Goal: Task Accomplishment & Management: Manage account settings

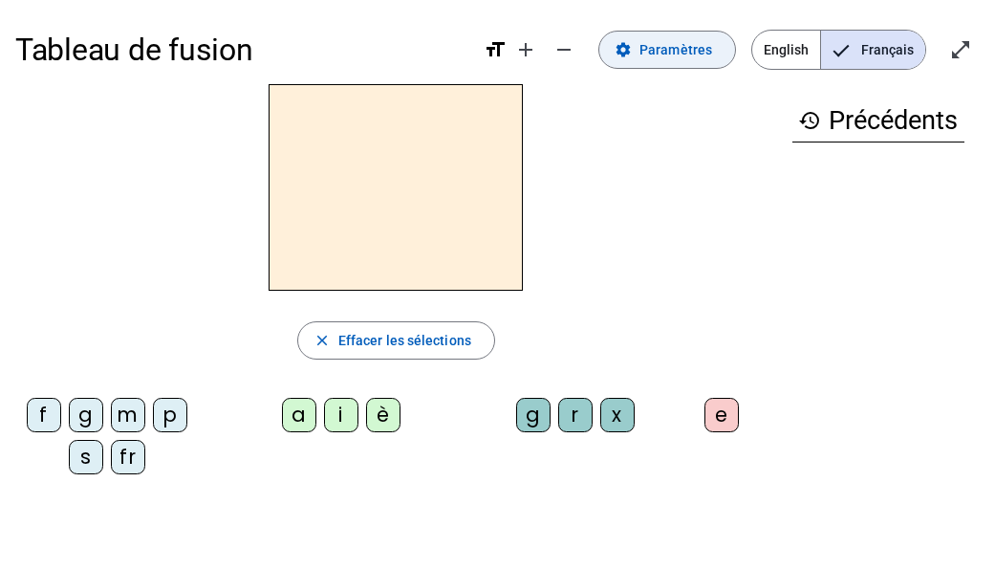
click at [671, 61] on span at bounding box center [667, 50] width 136 height 46
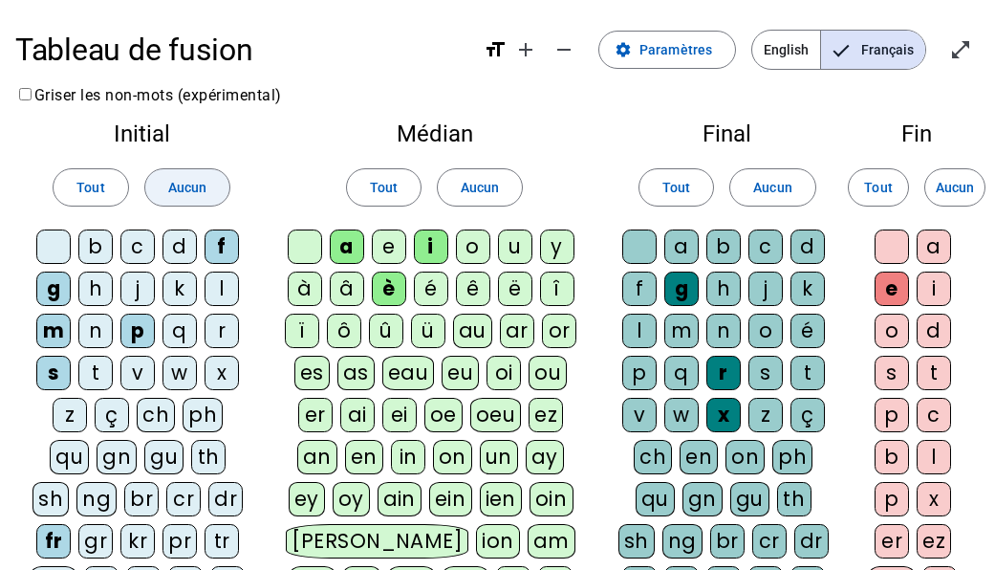
click at [170, 185] on span "Aucun" at bounding box center [187, 187] width 38 height 23
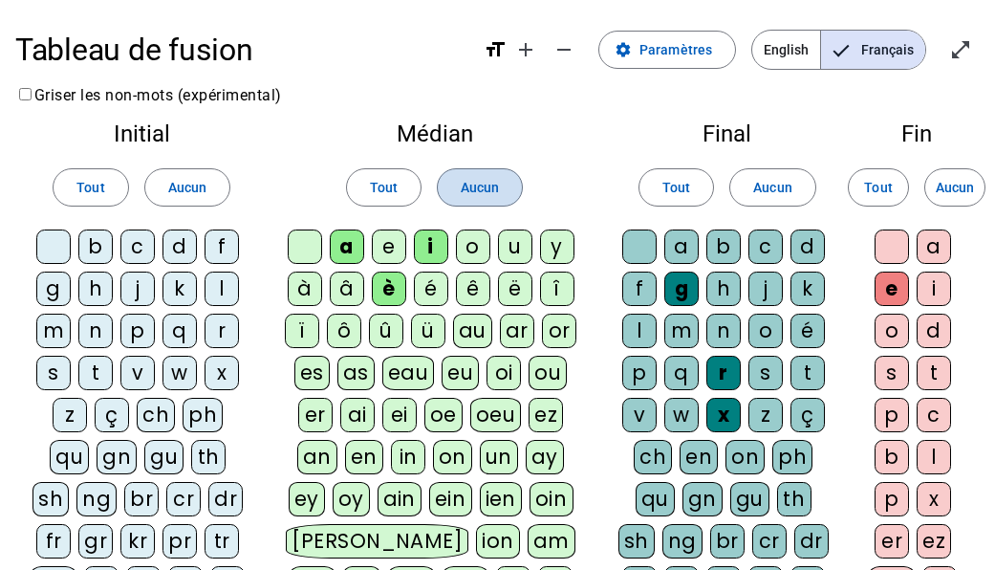
click at [504, 197] on span at bounding box center [480, 187] width 84 height 46
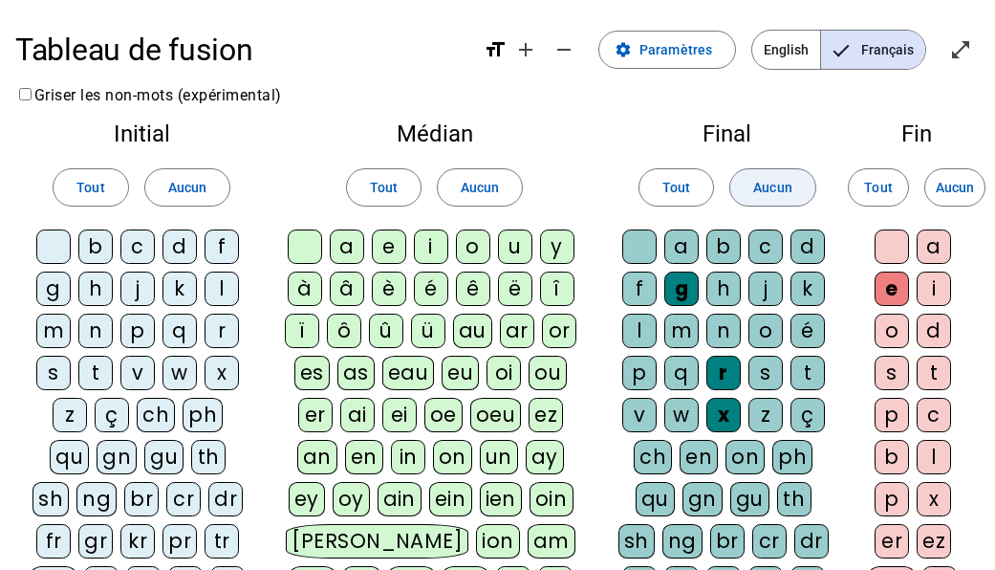
click at [781, 200] on span at bounding box center [772, 187] width 84 height 46
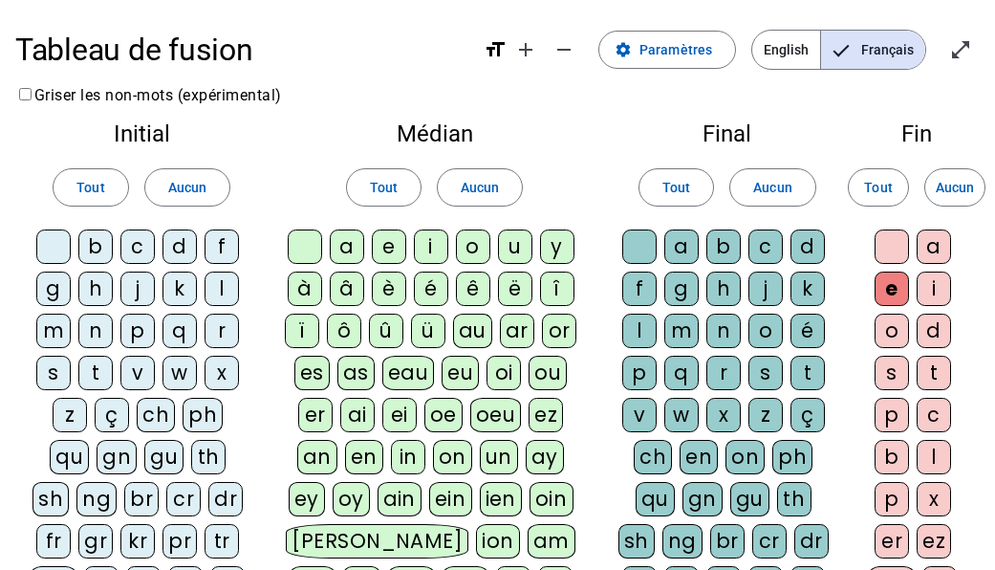
click at [225, 254] on div "f" at bounding box center [222, 246] width 34 height 34
click at [95, 366] on div "t" at bounding box center [95, 373] width 34 height 34
click at [98, 246] on div "b" at bounding box center [95, 246] width 34 height 34
click at [217, 335] on div "r" at bounding box center [222, 330] width 34 height 34
click at [147, 331] on div "p" at bounding box center [137, 330] width 34 height 34
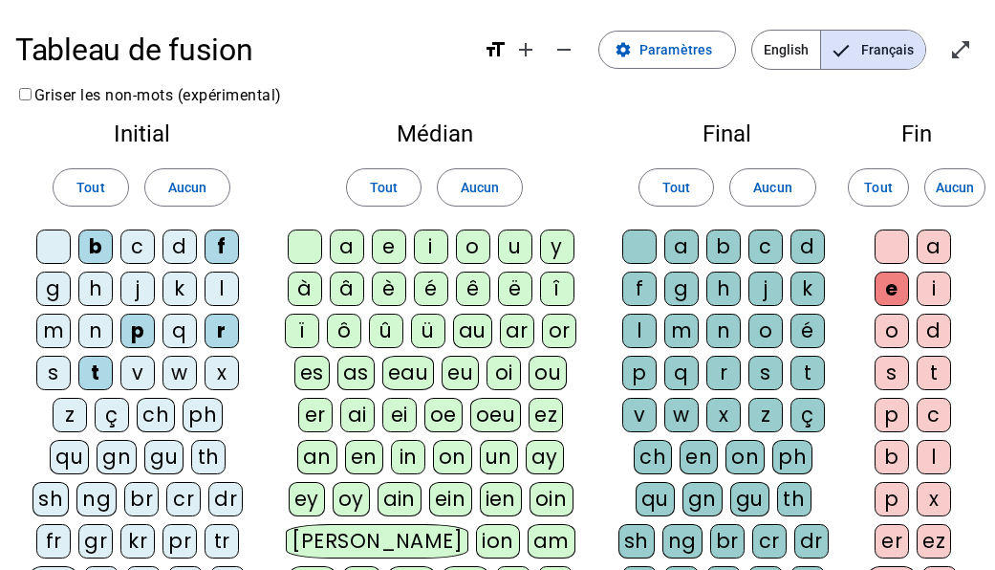
click at [473, 285] on div "ê" at bounding box center [473, 288] width 34 height 34
click at [522, 244] on div "u" at bounding box center [515, 246] width 34 height 34
click at [440, 246] on div "i" at bounding box center [431, 246] width 34 height 34
click at [344, 247] on div "a" at bounding box center [347, 246] width 34 height 34
click at [769, 362] on div "s" at bounding box center [765, 373] width 34 height 34
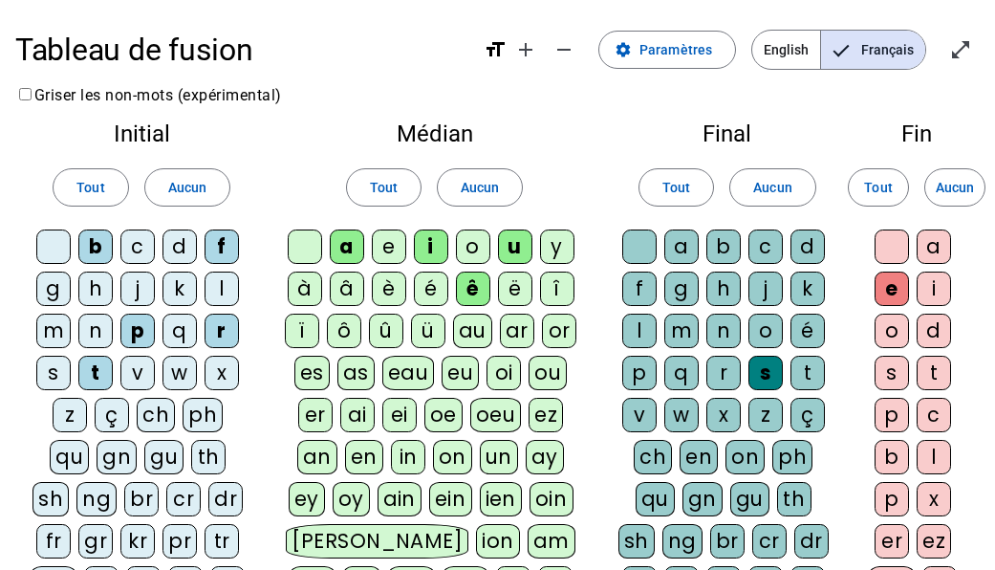
click at [805, 368] on div "t" at bounding box center [807, 373] width 34 height 34
click at [632, 414] on div "v" at bounding box center [639, 415] width 34 height 34
click at [689, 279] on div "g" at bounding box center [681, 288] width 34 height 34
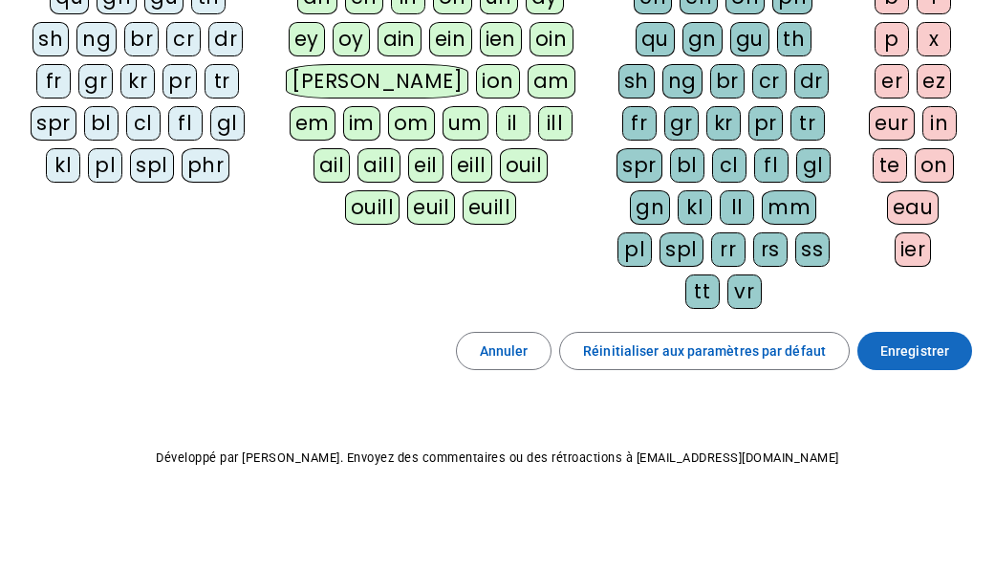
click at [885, 347] on span "Enregistrer" at bounding box center [914, 350] width 69 height 23
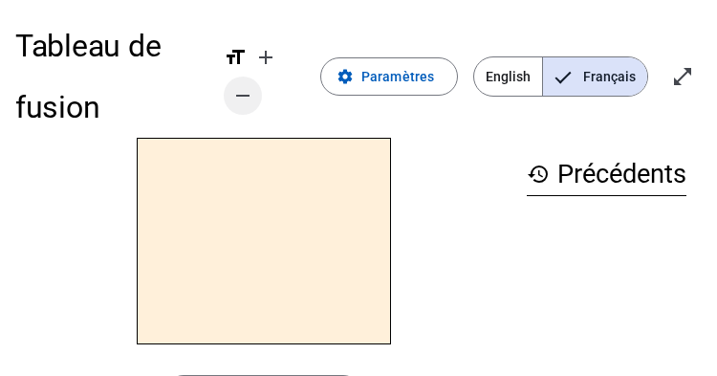
click at [246, 100] on mat-icon "remove" at bounding box center [242, 95] width 23 height 23
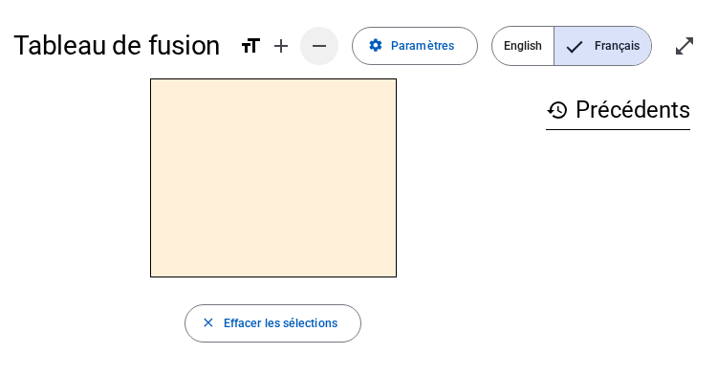
click at [318, 47] on mat-icon "remove" at bounding box center [319, 45] width 23 height 23
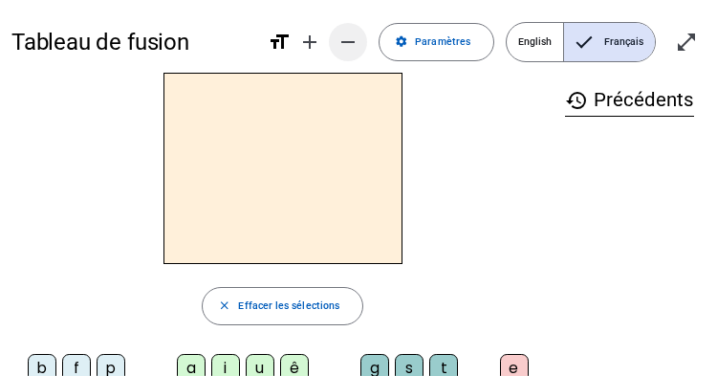
click at [345, 41] on mat-icon "remove" at bounding box center [347, 42] width 23 height 23
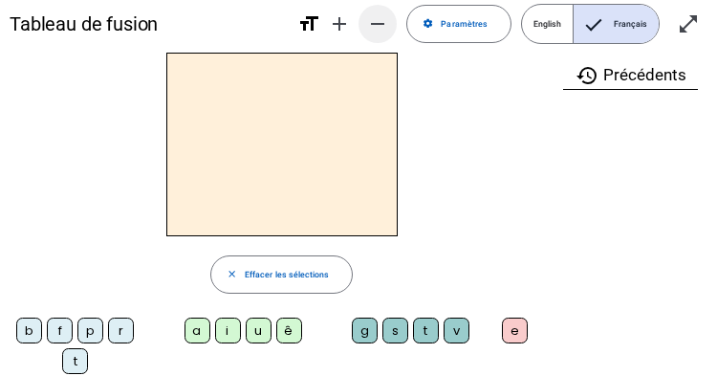
scroll to position [22, 0]
